Goal: Task Accomplishment & Management: Manage account settings

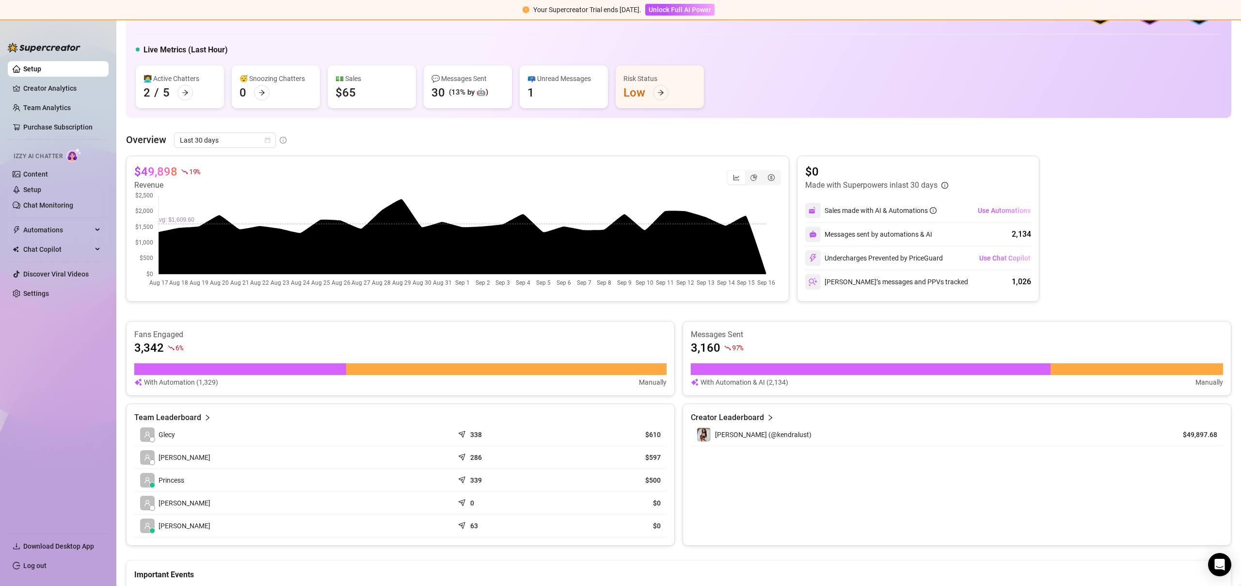
scroll to position [73, 0]
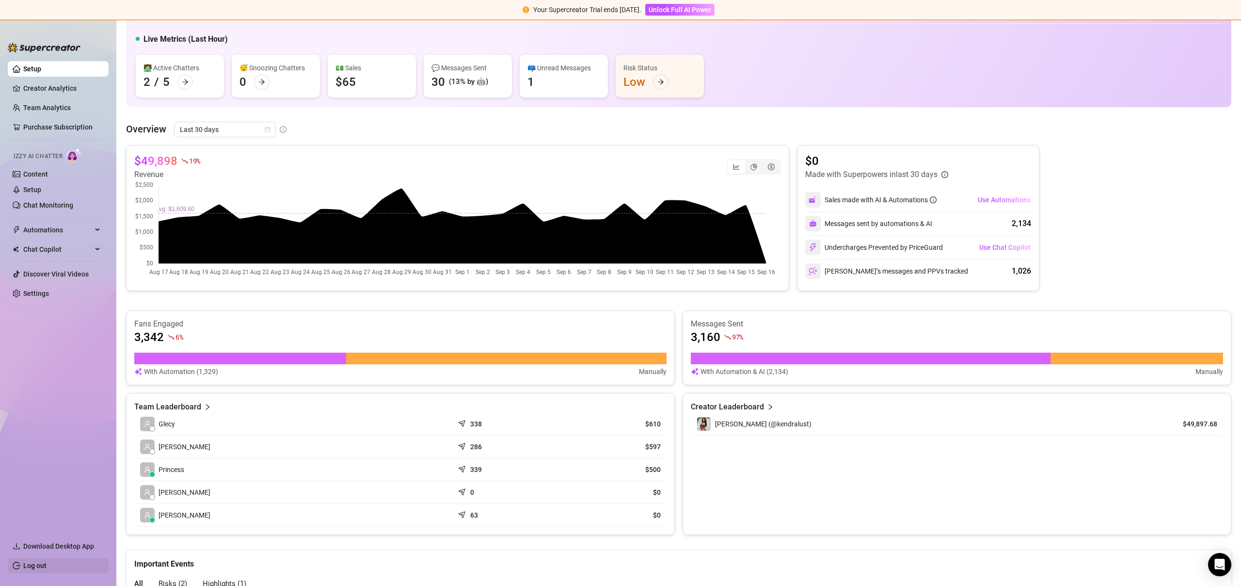
click at [47, 565] on link "Log out" at bounding box center [34, 565] width 23 height 8
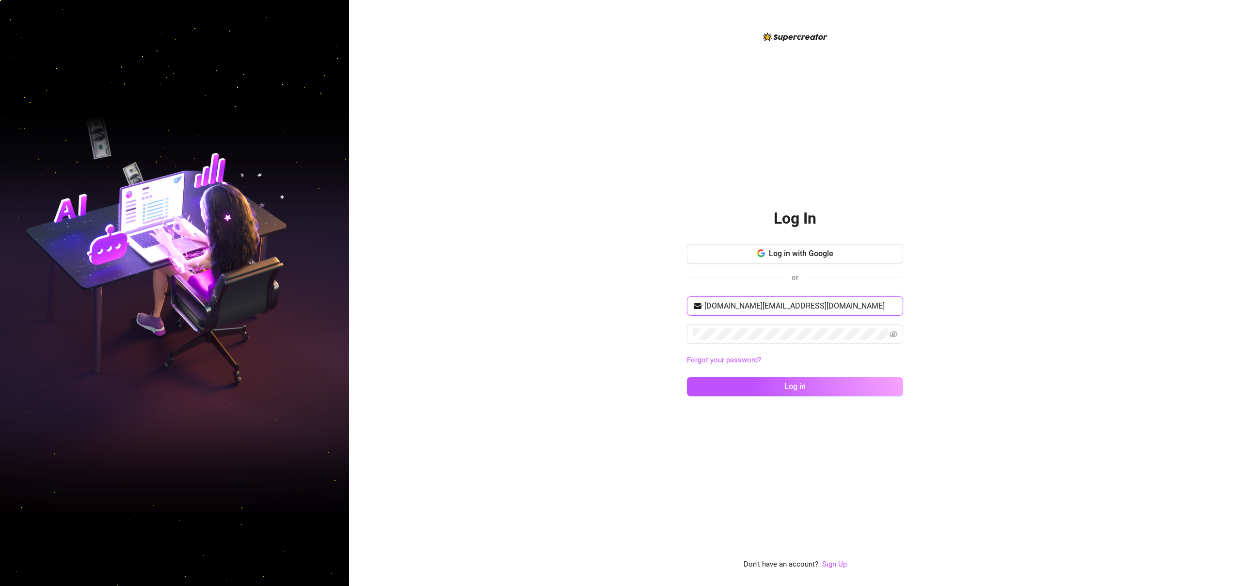
click at [799, 305] on input "[DOMAIN_NAME][EMAIL_ADDRESS][DOMAIN_NAME]" at bounding box center [801, 306] width 193 height 12
click at [770, 304] on input "[DOMAIN_NAME][EMAIL_ADDRESS][DOMAIN_NAME]" at bounding box center [801, 306] width 193 height 12
type input "[EMAIL_ADDRESS][DOMAIN_NAME]"
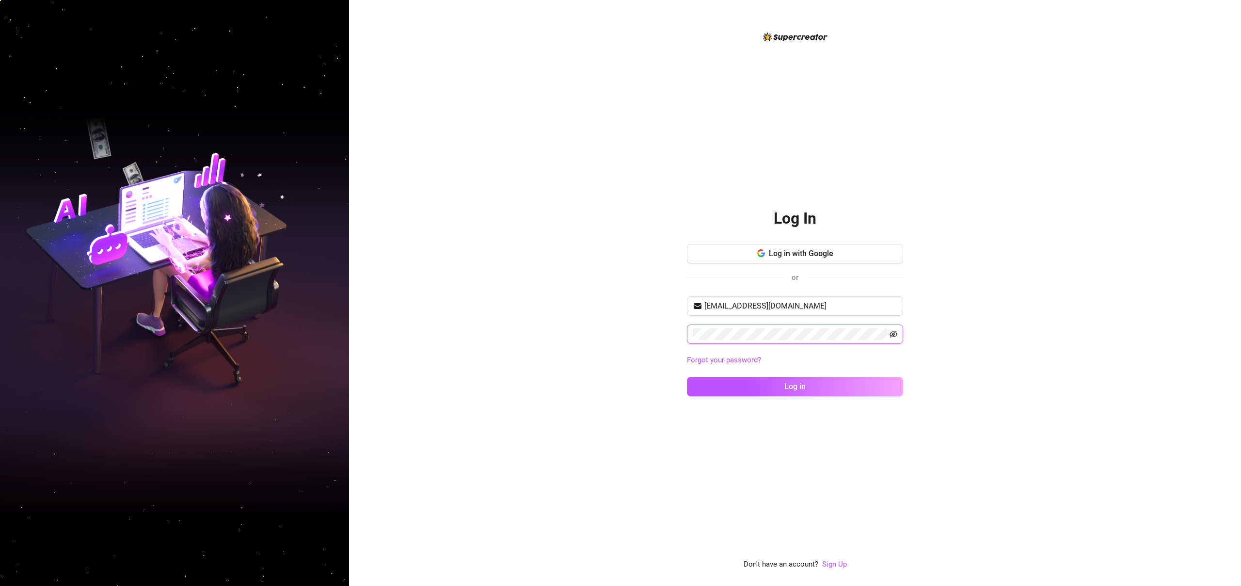
click at [897, 335] on icon "eye-invisible" at bounding box center [894, 334] width 8 height 8
click at [687, 377] on button "Log in" at bounding box center [795, 386] width 216 height 19
